Goal: Information Seeking & Learning: Learn about a topic

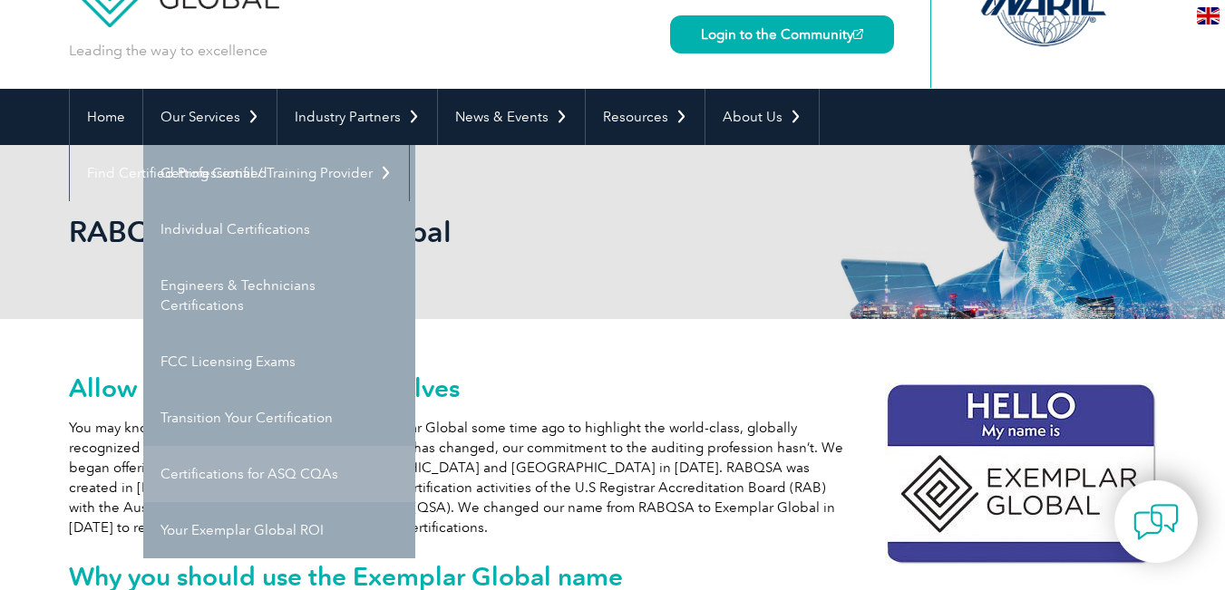
scroll to position [91, 0]
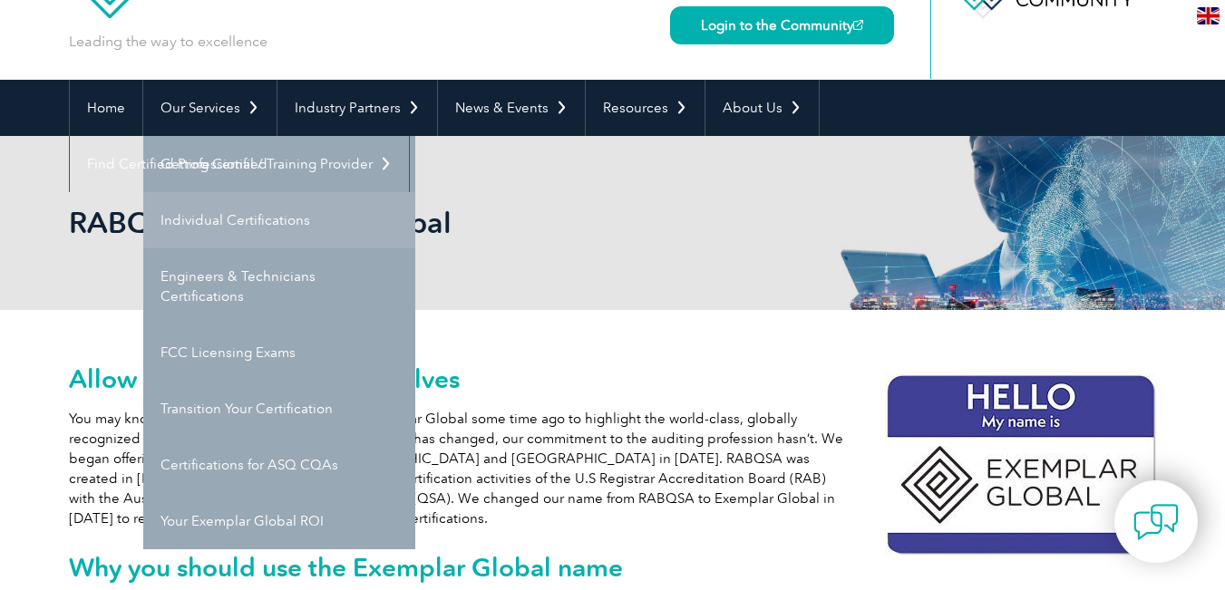
click at [333, 228] on link "Individual Certifications" at bounding box center [279, 220] width 272 height 56
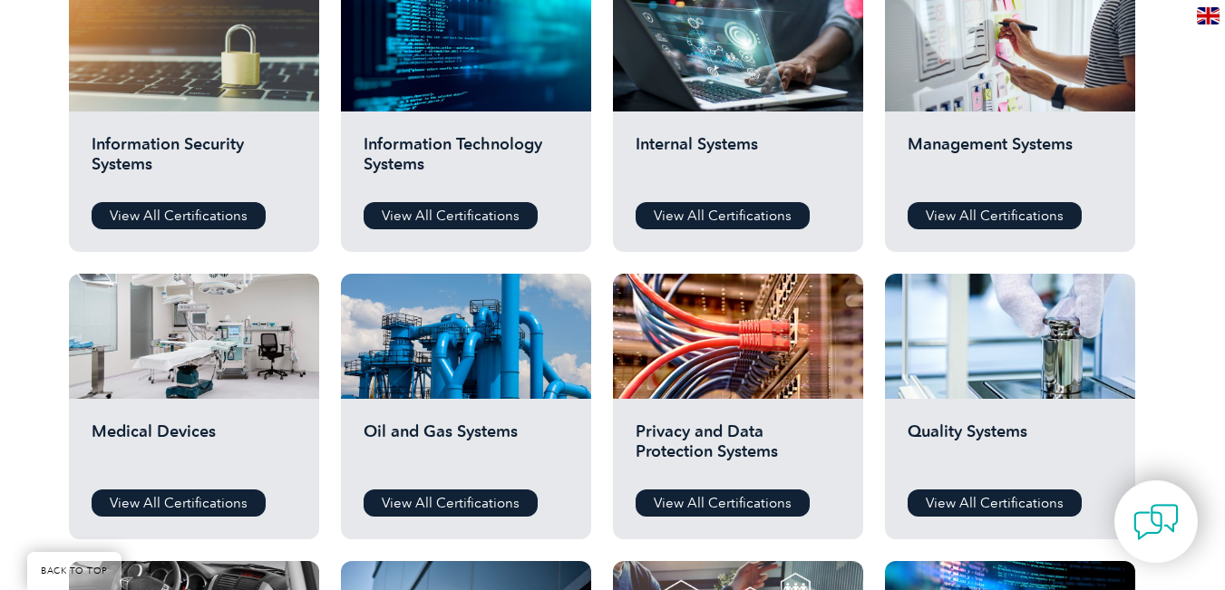
scroll to position [997, 0]
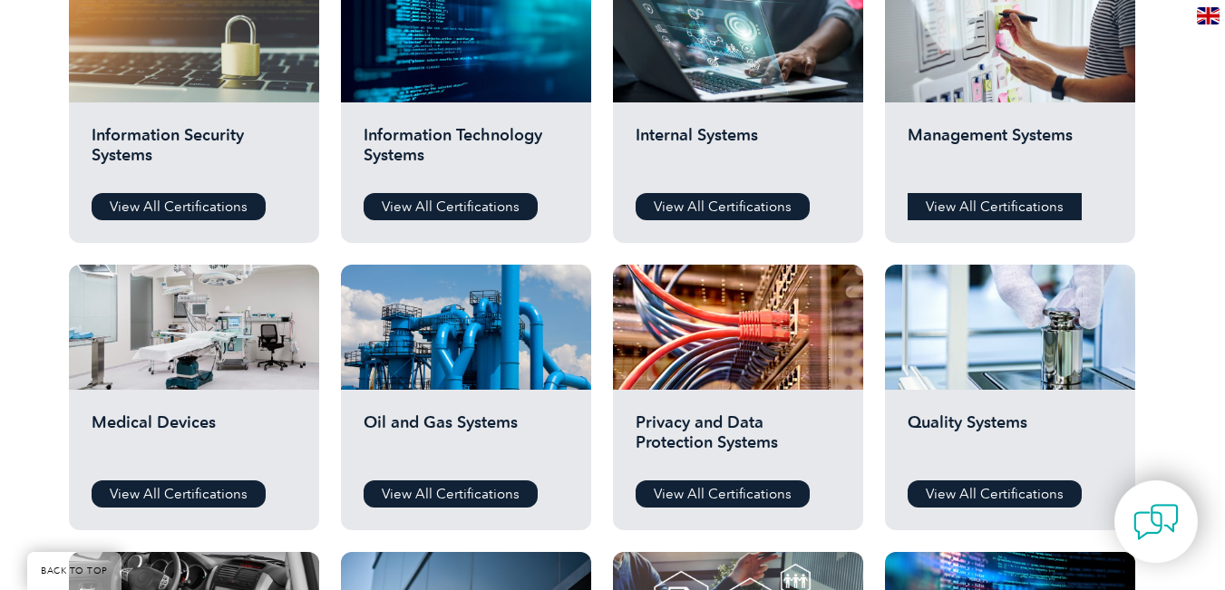
click at [978, 213] on link "View All Certifications" at bounding box center [994, 206] width 174 height 27
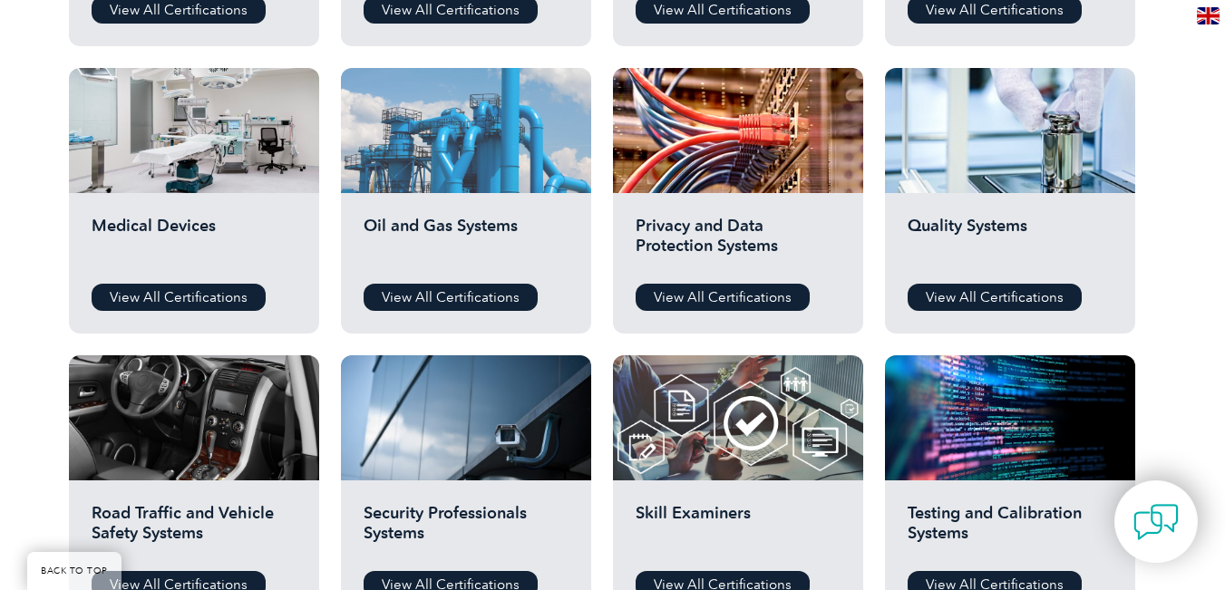
scroll to position [1179, 0]
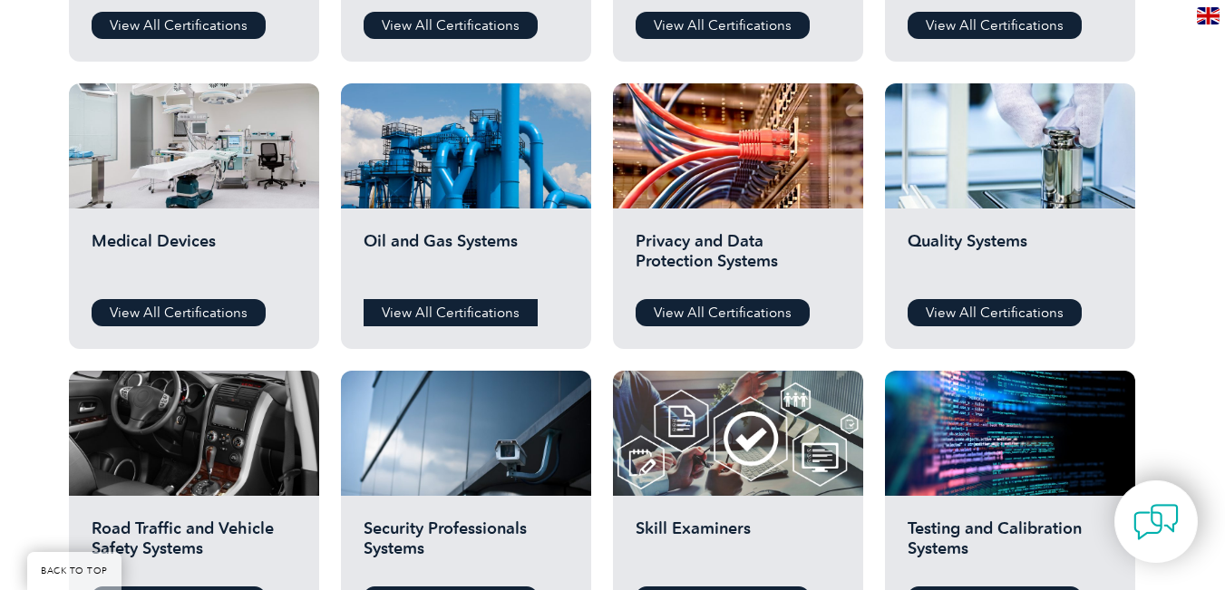
click at [474, 305] on link "View All Certifications" at bounding box center [451, 312] width 174 height 27
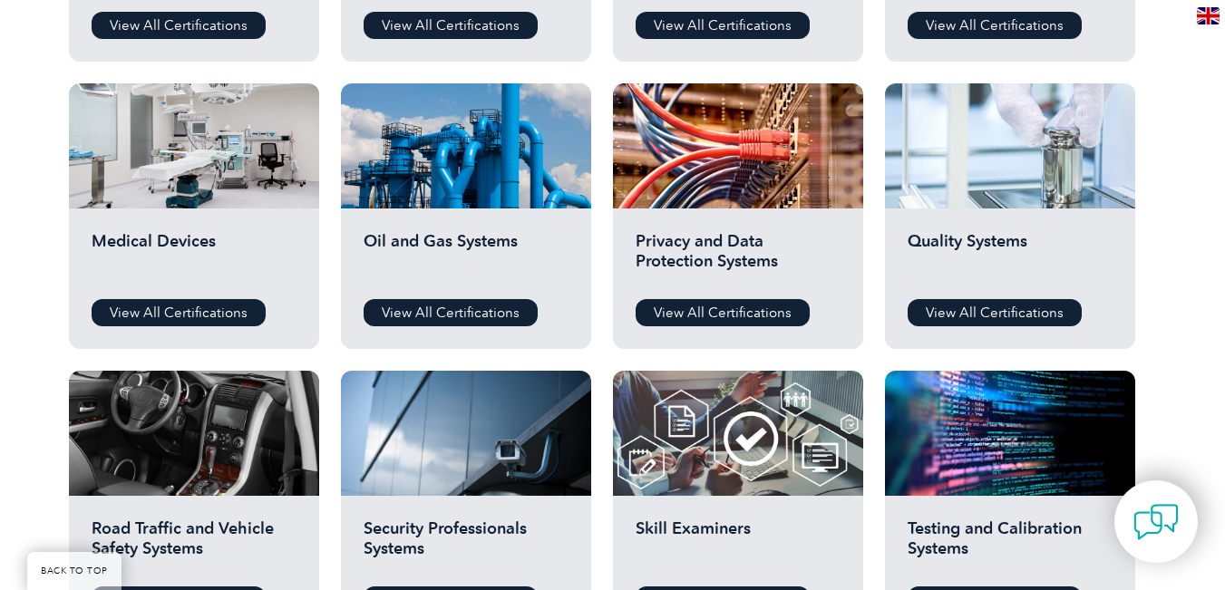
click at [1013, 132] on div at bounding box center [1010, 145] width 250 height 125
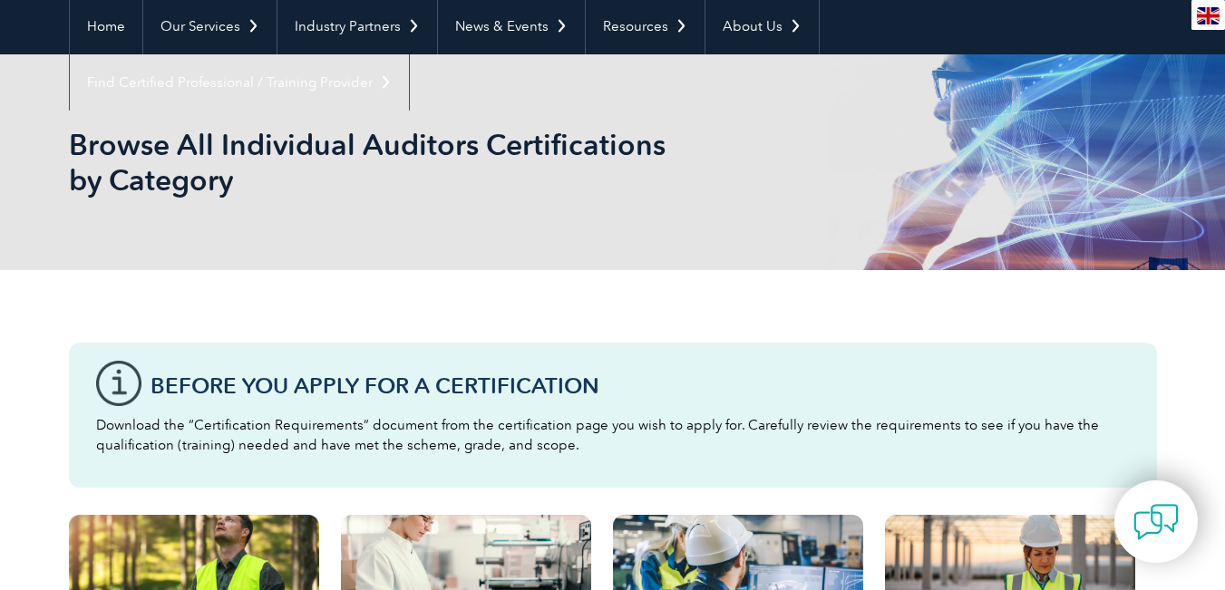
scroll to position [91, 0]
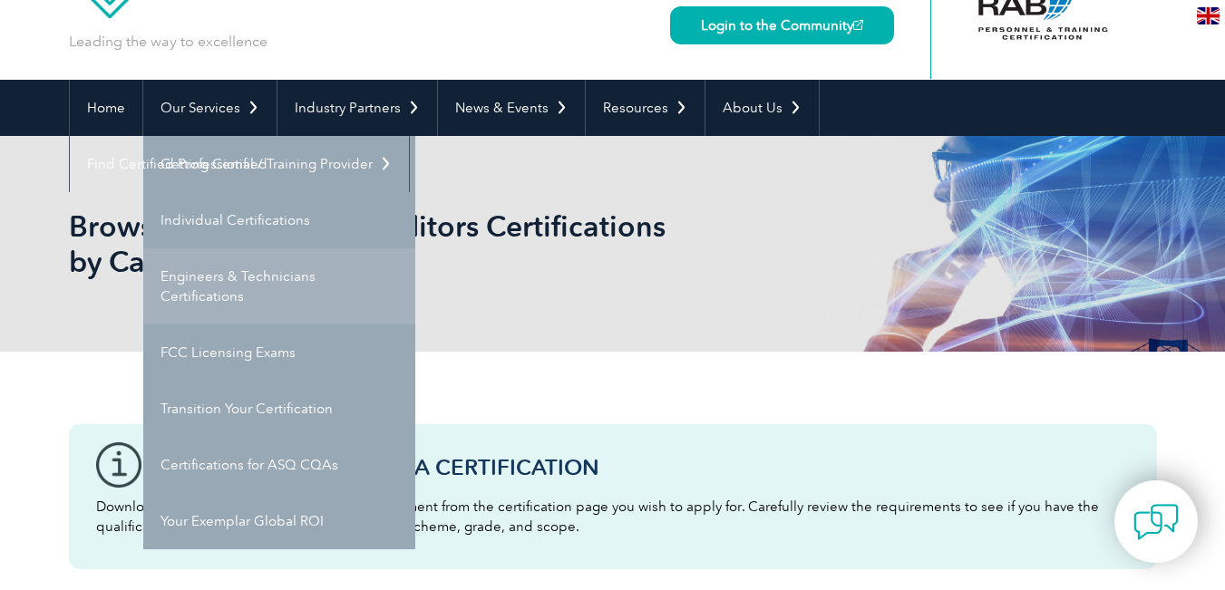
click at [251, 282] on link "Engineers & Technicians Certifications" at bounding box center [279, 286] width 272 height 76
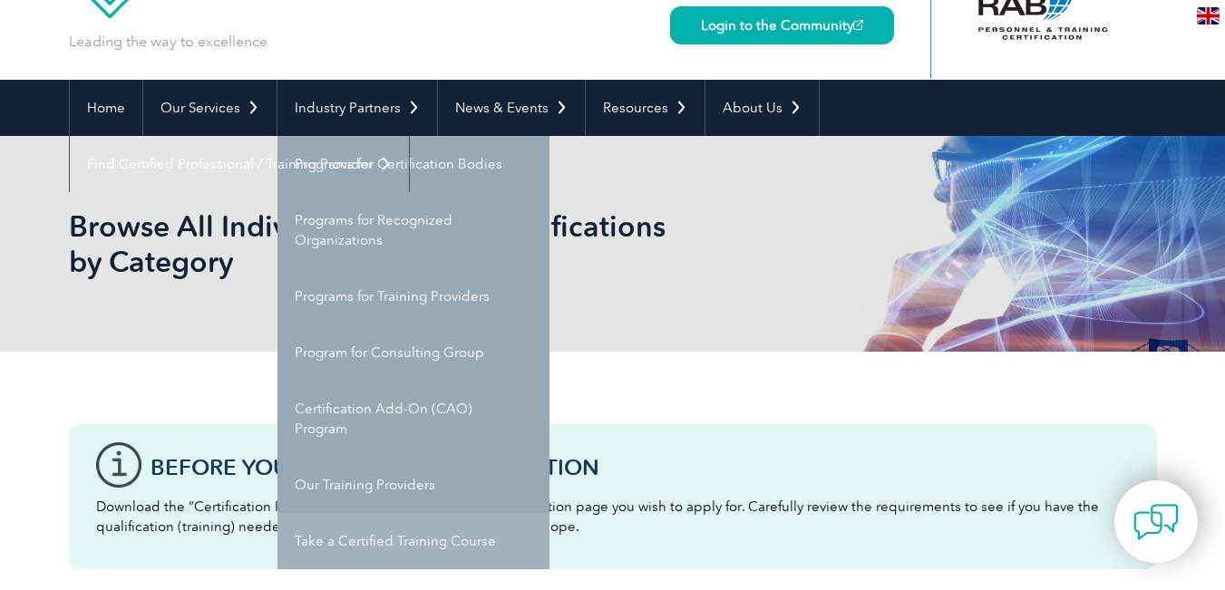
click at [516, 535] on link "Take a Certified Training Course" at bounding box center [413, 541] width 272 height 56
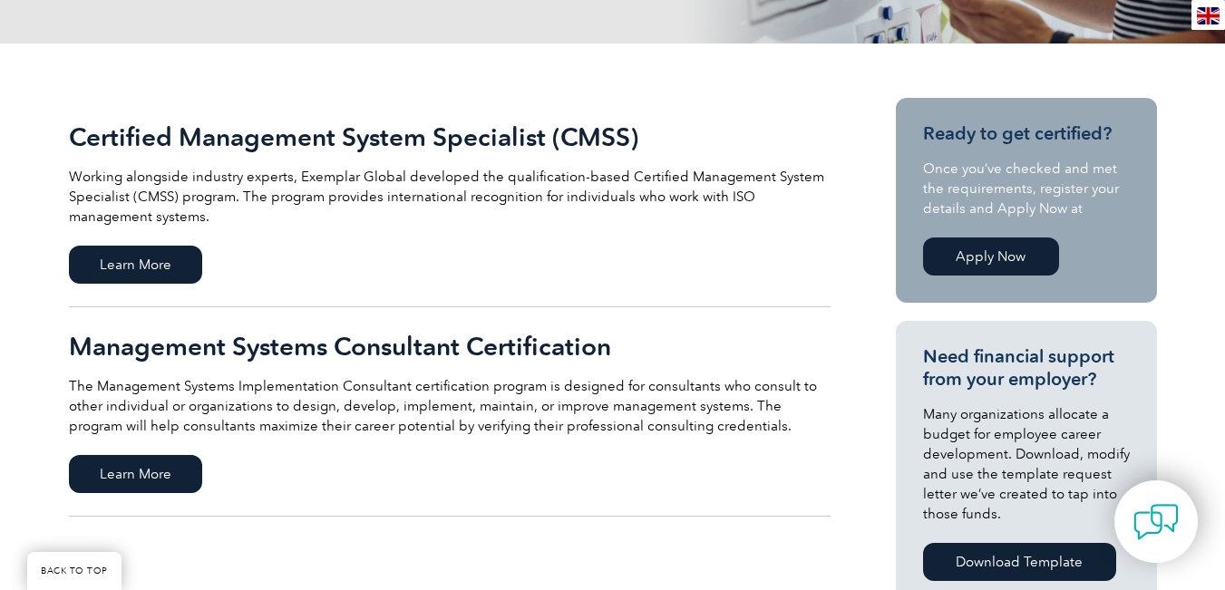
scroll to position [363, 0]
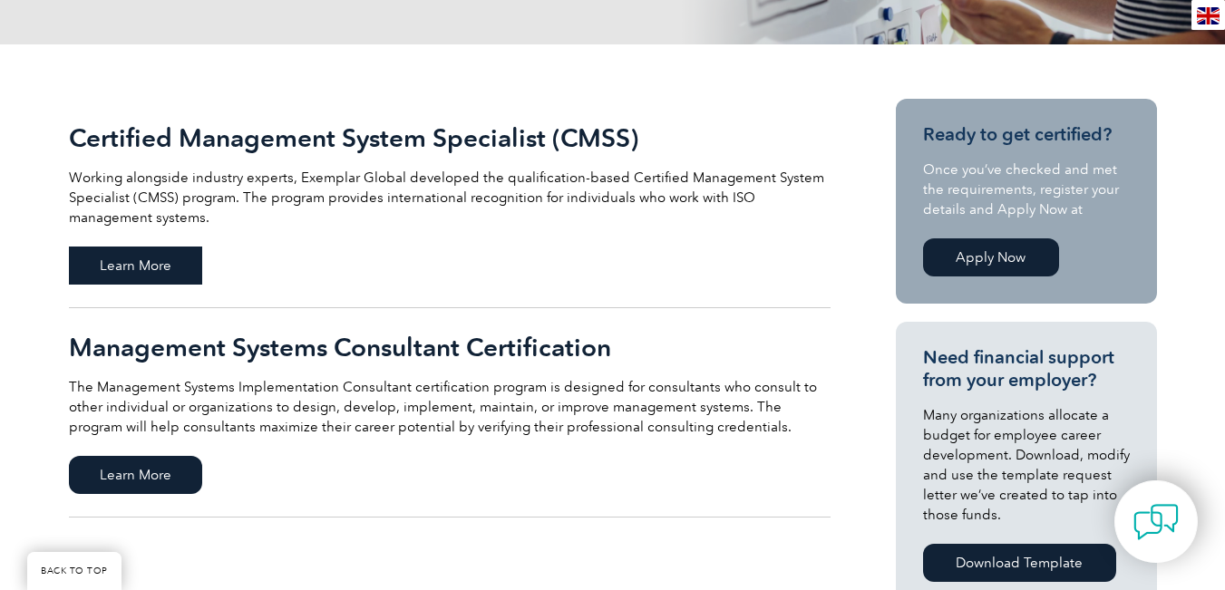
click at [166, 269] on span "Learn More" at bounding box center [135, 266] width 133 height 38
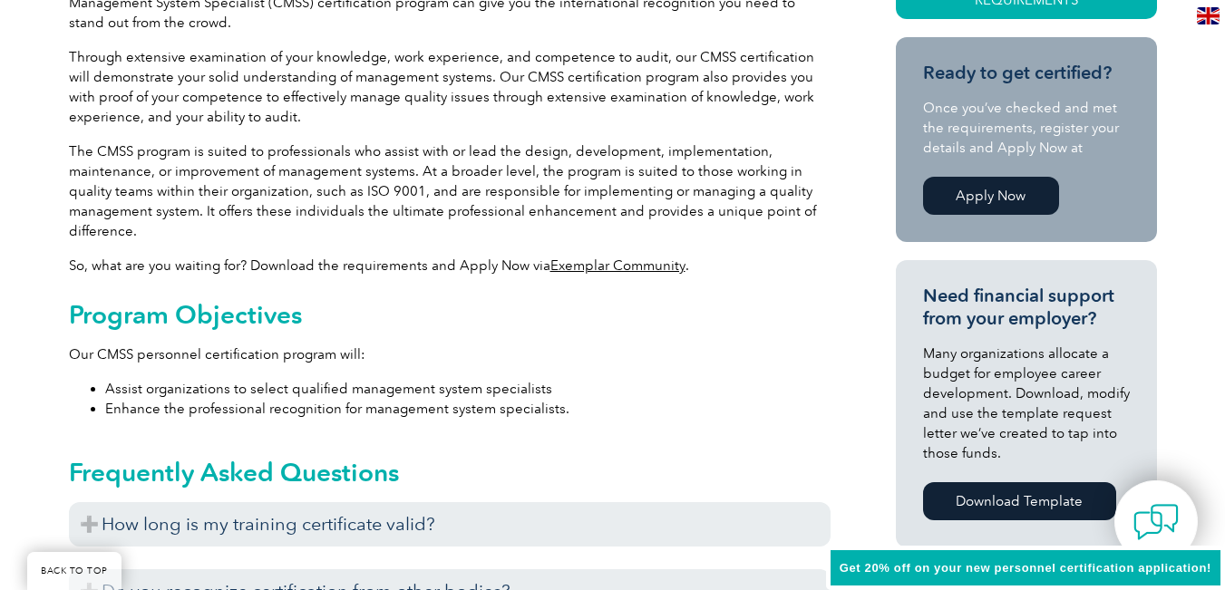
scroll to position [616, 0]
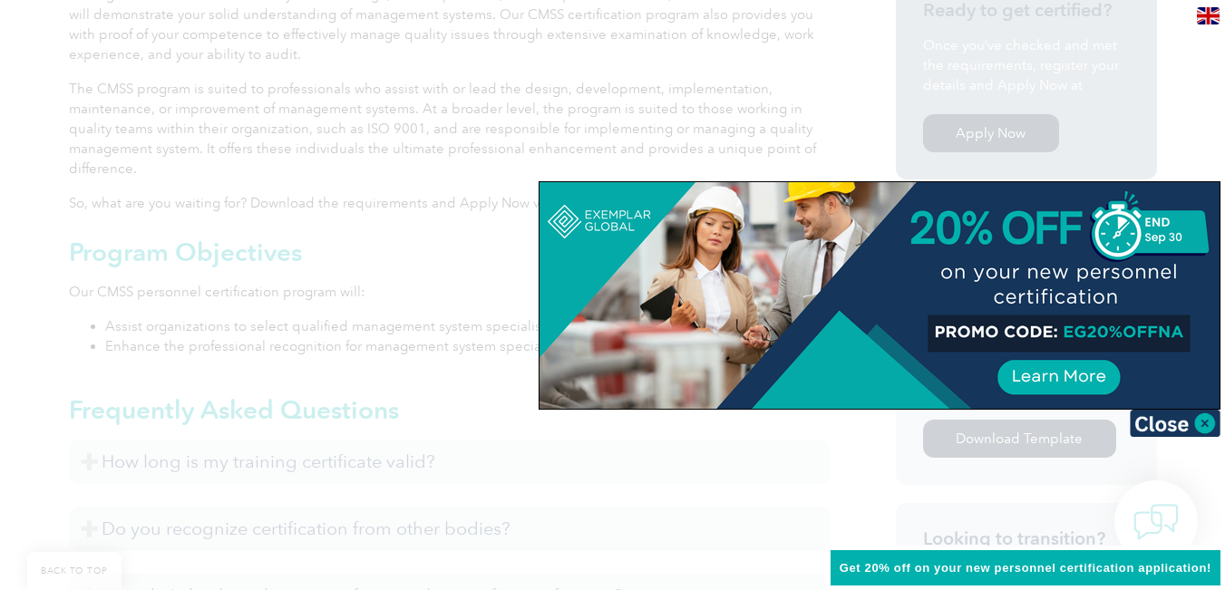
click at [831, 449] on div at bounding box center [612, 295] width 1225 height 590
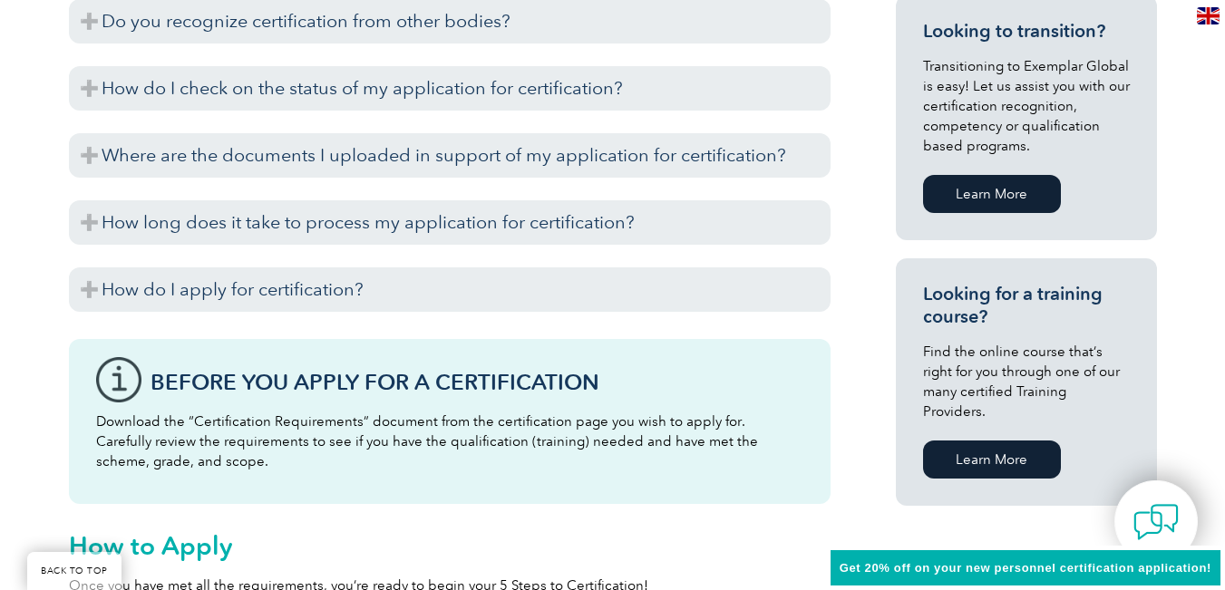
scroll to position [888, 0]
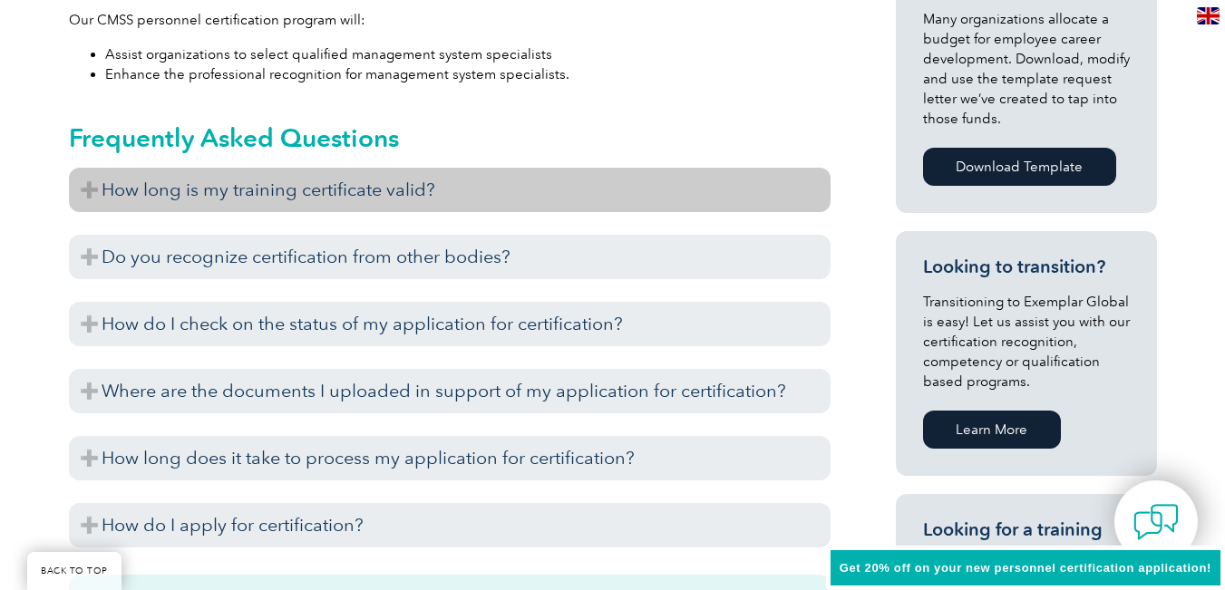
click at [382, 199] on h3 "How long is my training certificate valid?" at bounding box center [450, 190] width 762 height 44
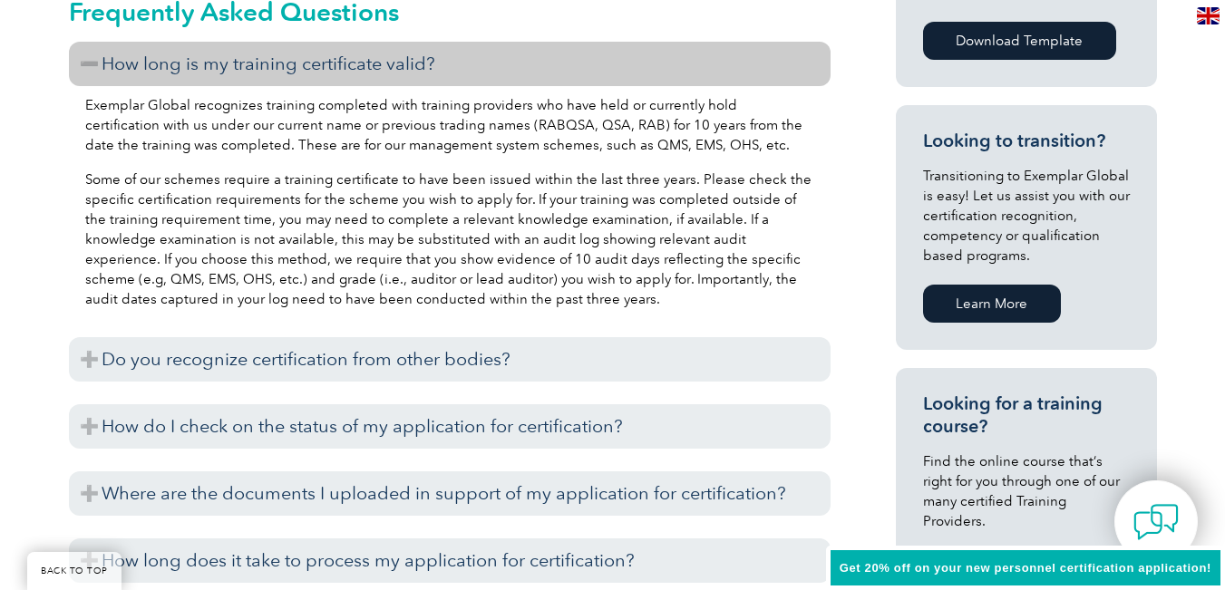
scroll to position [1250, 0]
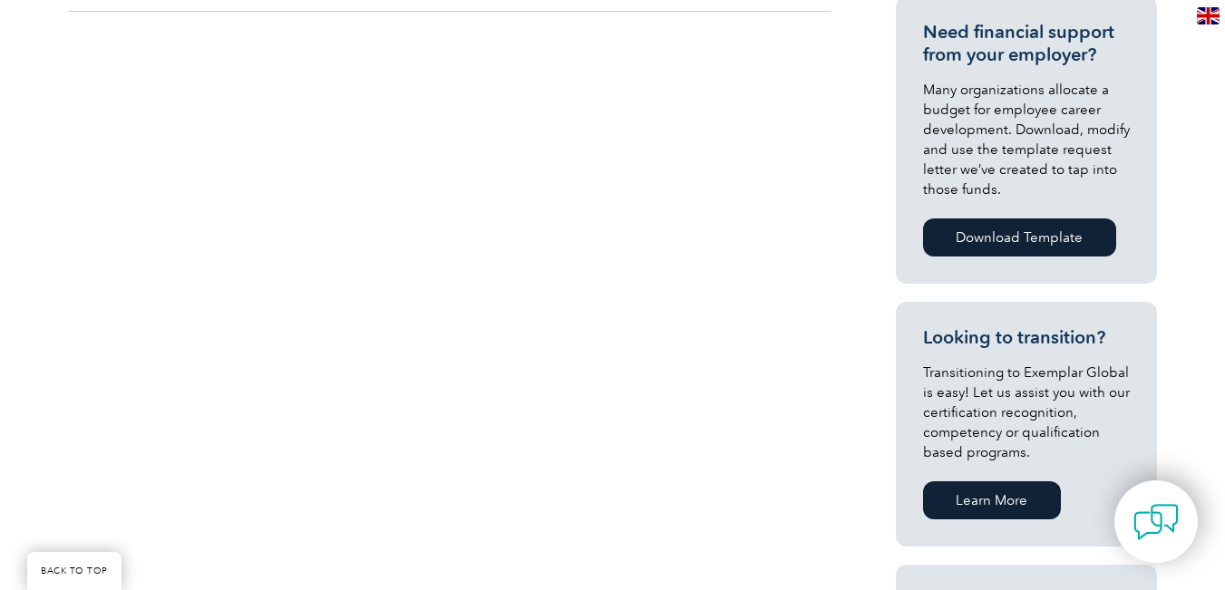
scroll to position [453, 0]
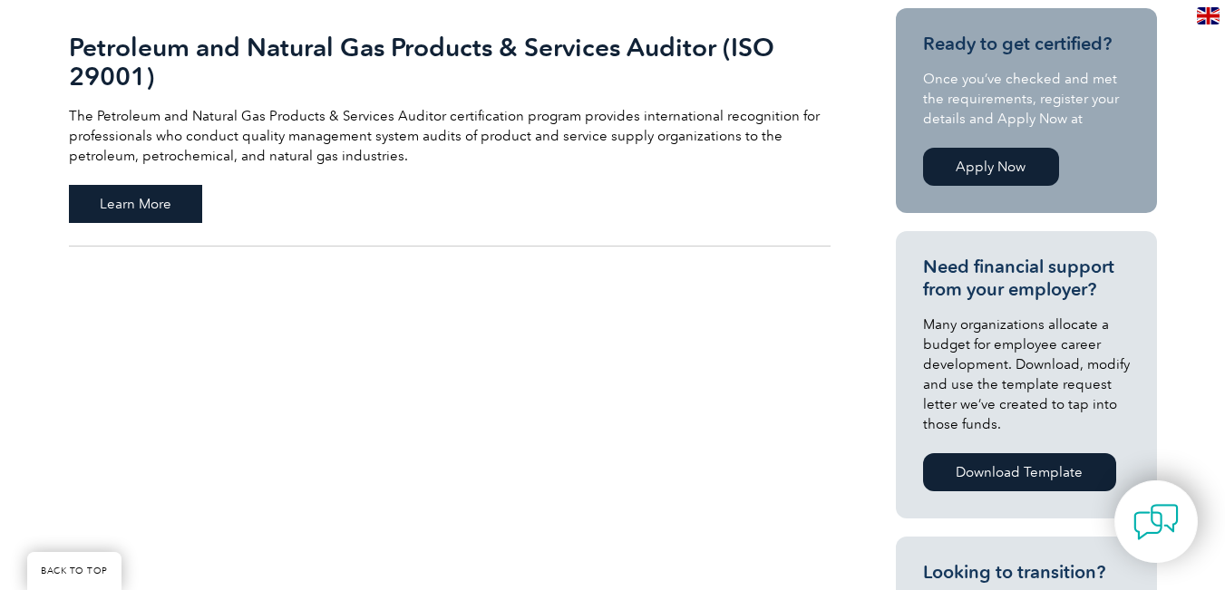
click at [176, 207] on span "Learn More" at bounding box center [135, 204] width 133 height 38
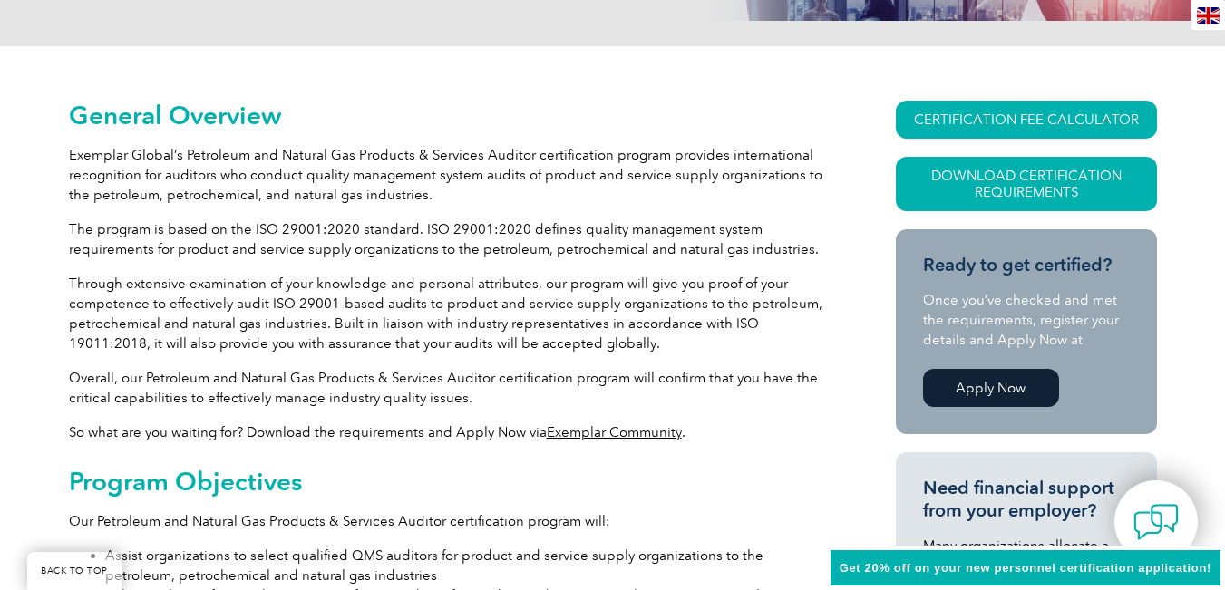
scroll to position [635, 0]
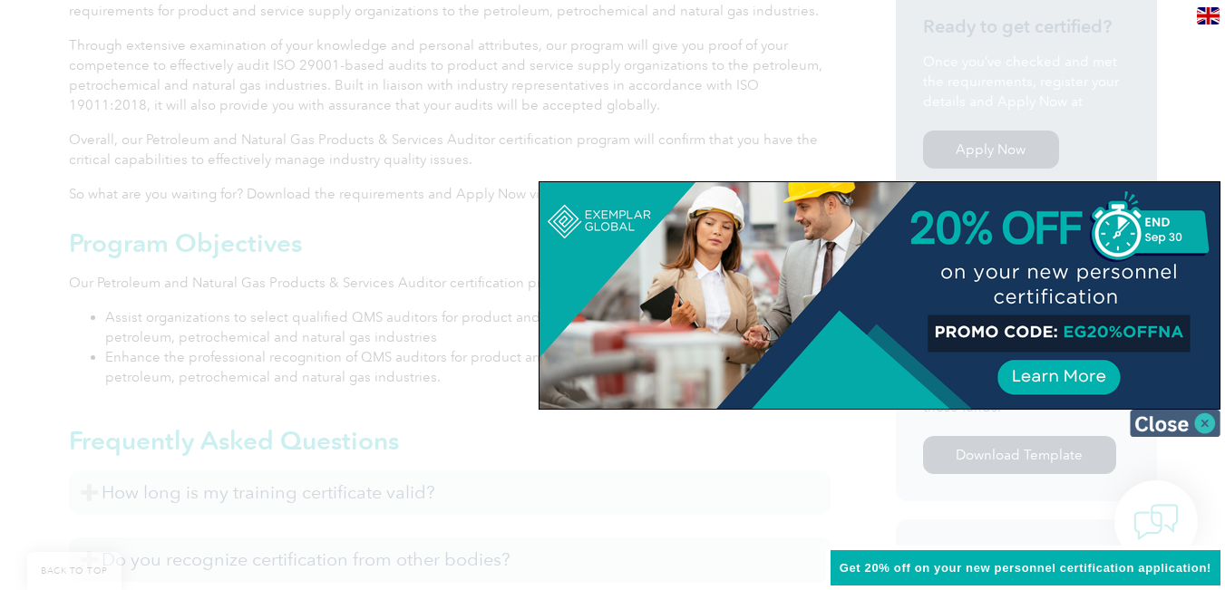
click at [1162, 422] on img at bounding box center [1175, 423] width 91 height 27
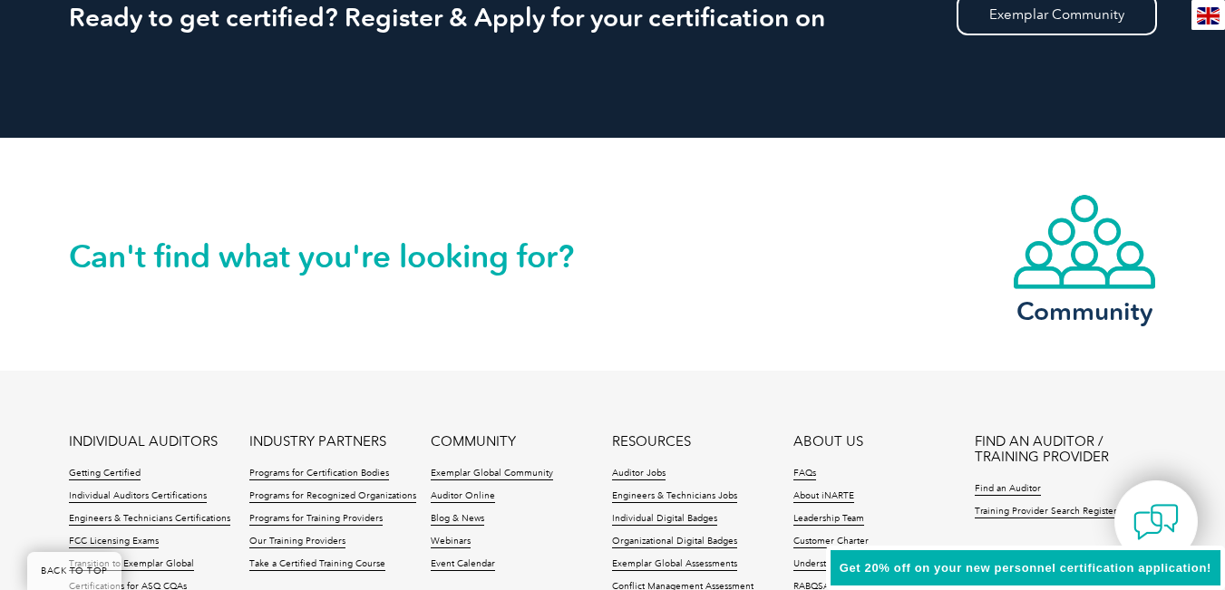
scroll to position [2448, 0]
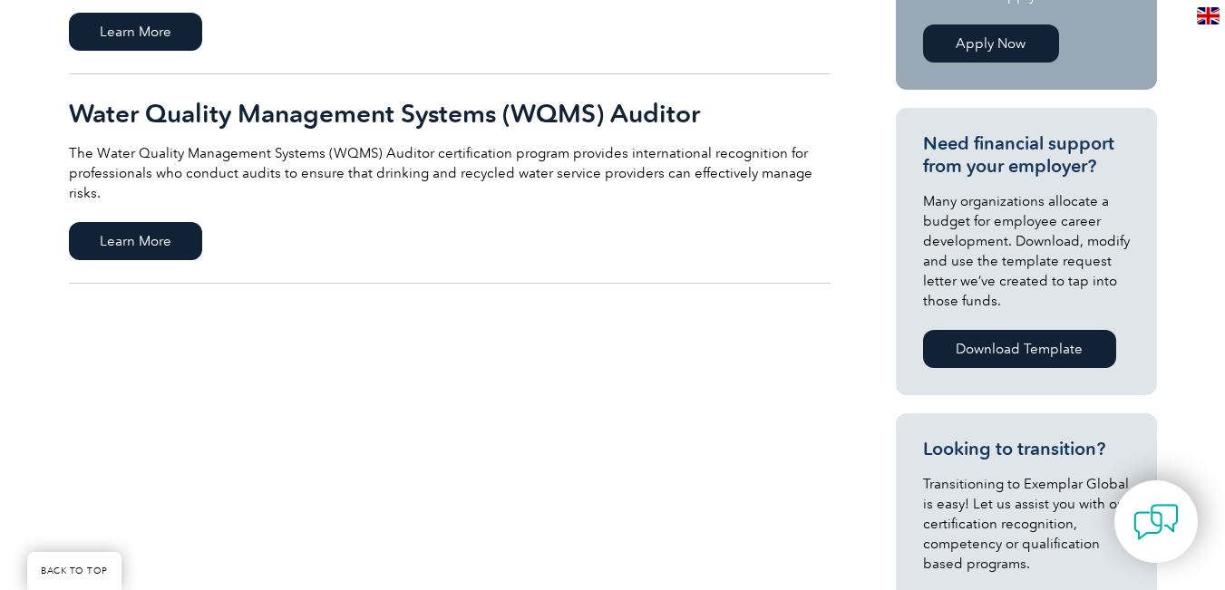
scroll to position [363, 0]
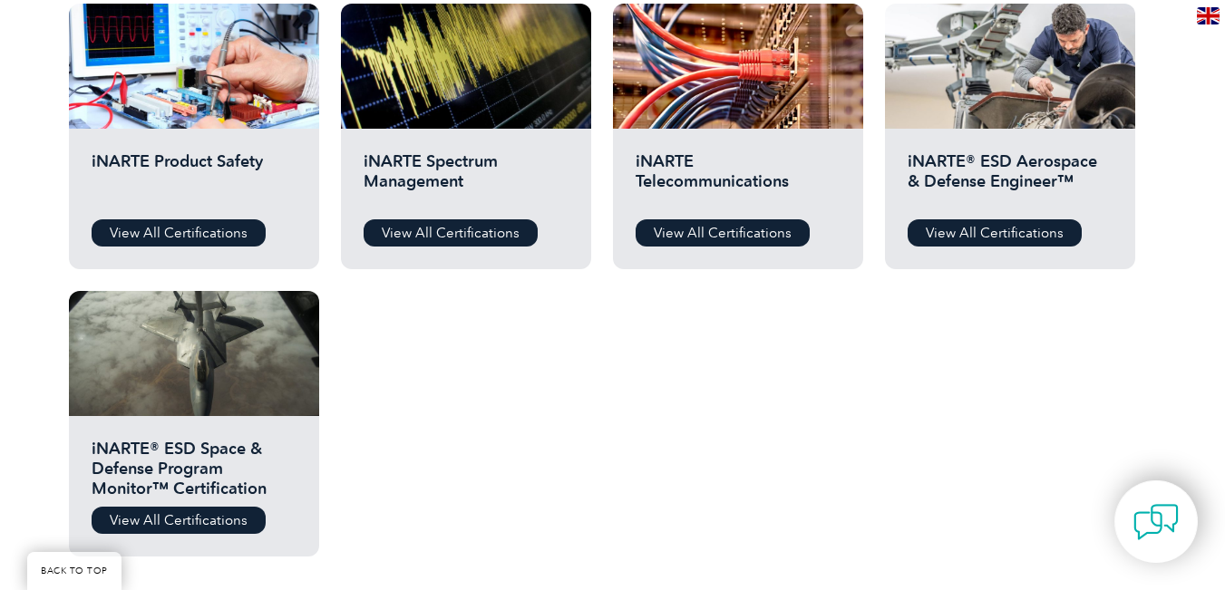
scroll to position [997, 0]
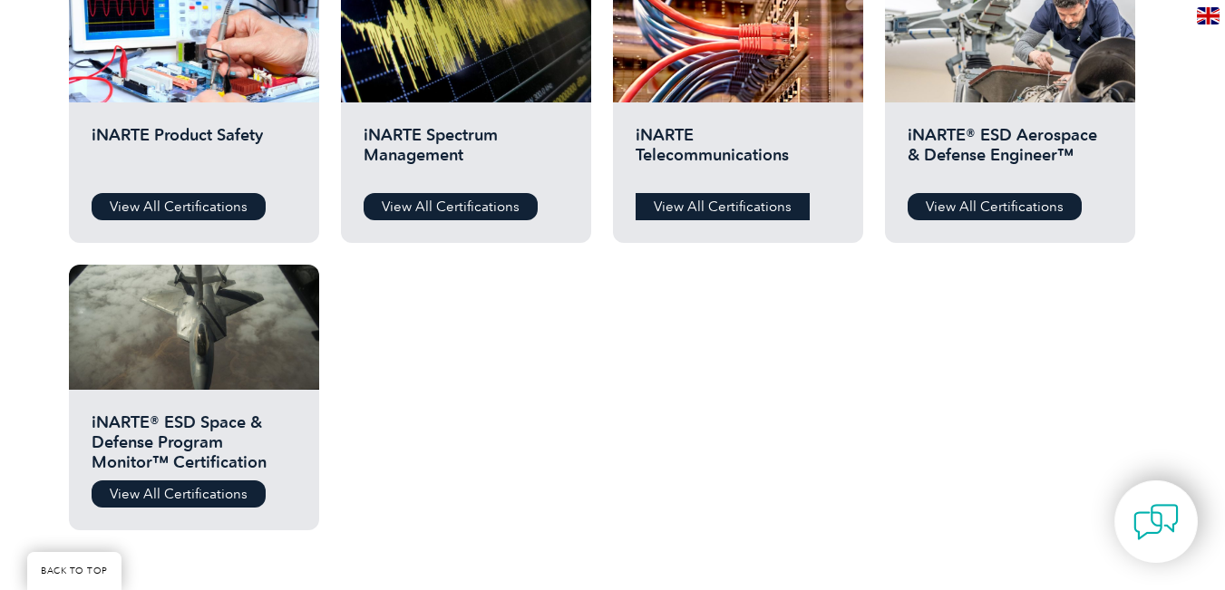
click at [690, 204] on link "View All Certifications" at bounding box center [723, 206] width 174 height 27
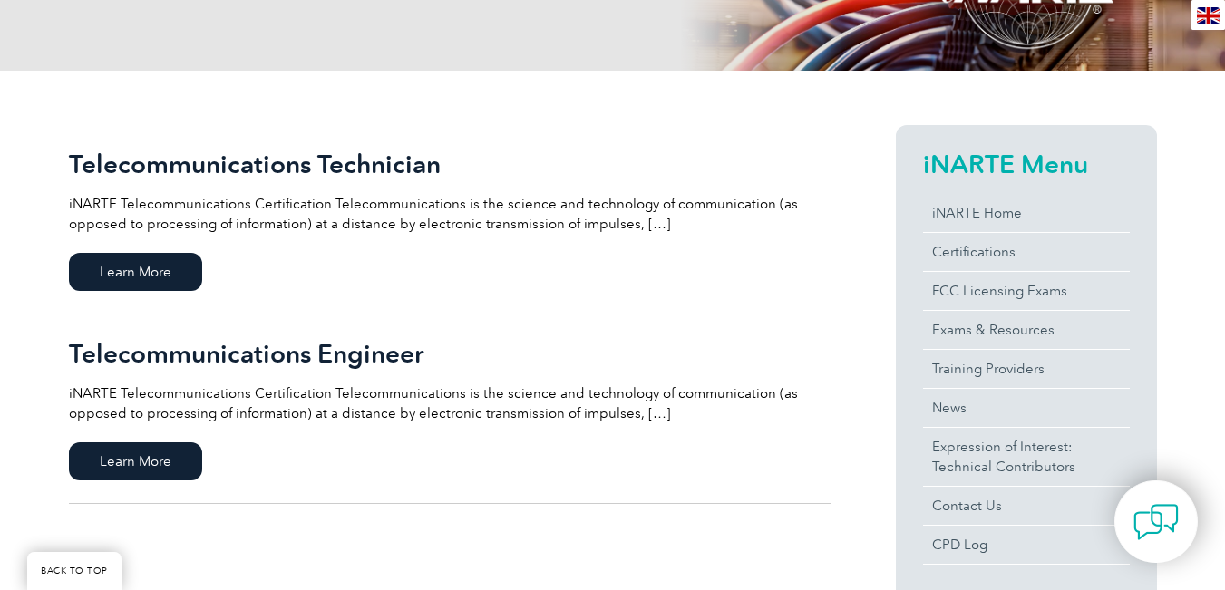
scroll to position [363, 0]
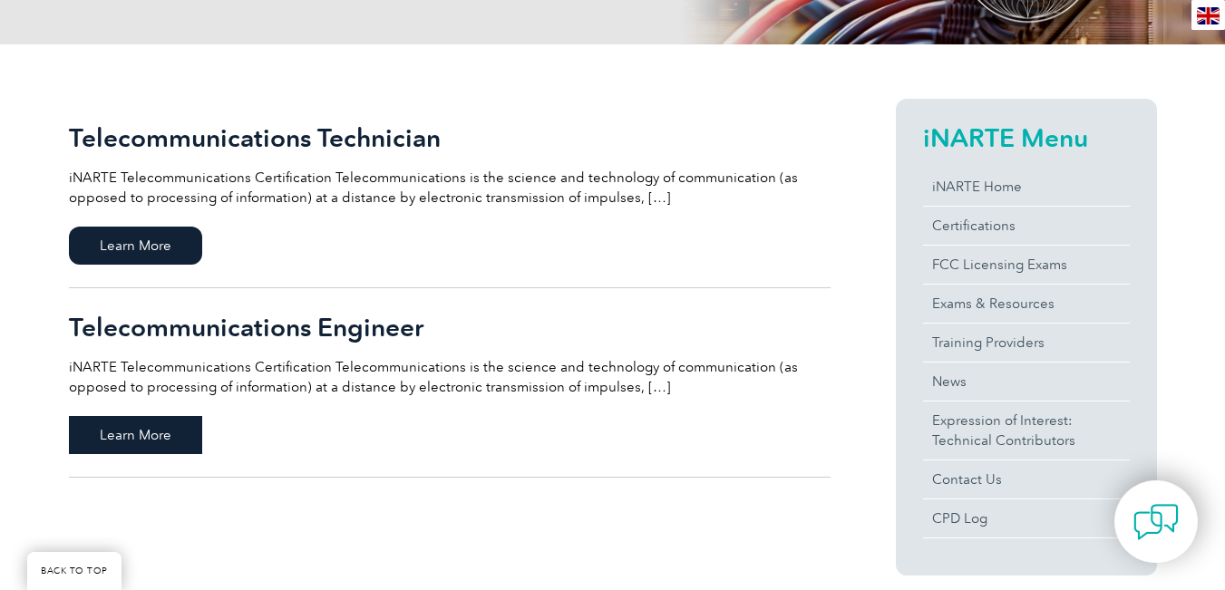
click at [168, 433] on span "Learn More" at bounding box center [135, 435] width 133 height 38
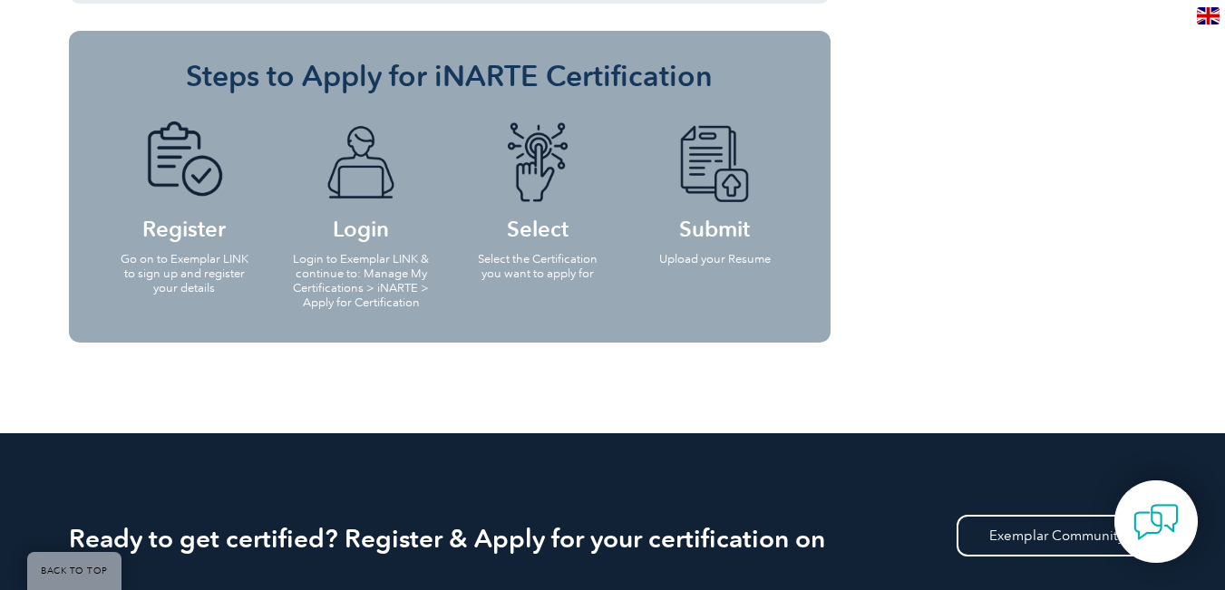
scroll to position [1885, 0]
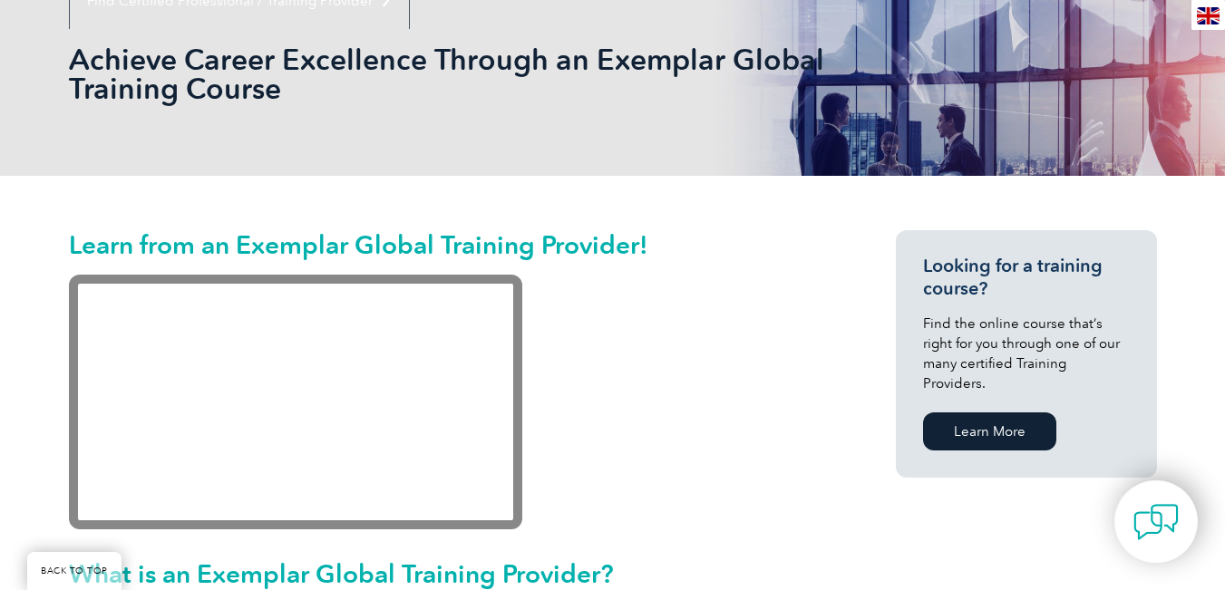
scroll to position [359, 0]
